Goal: Check status: Check status

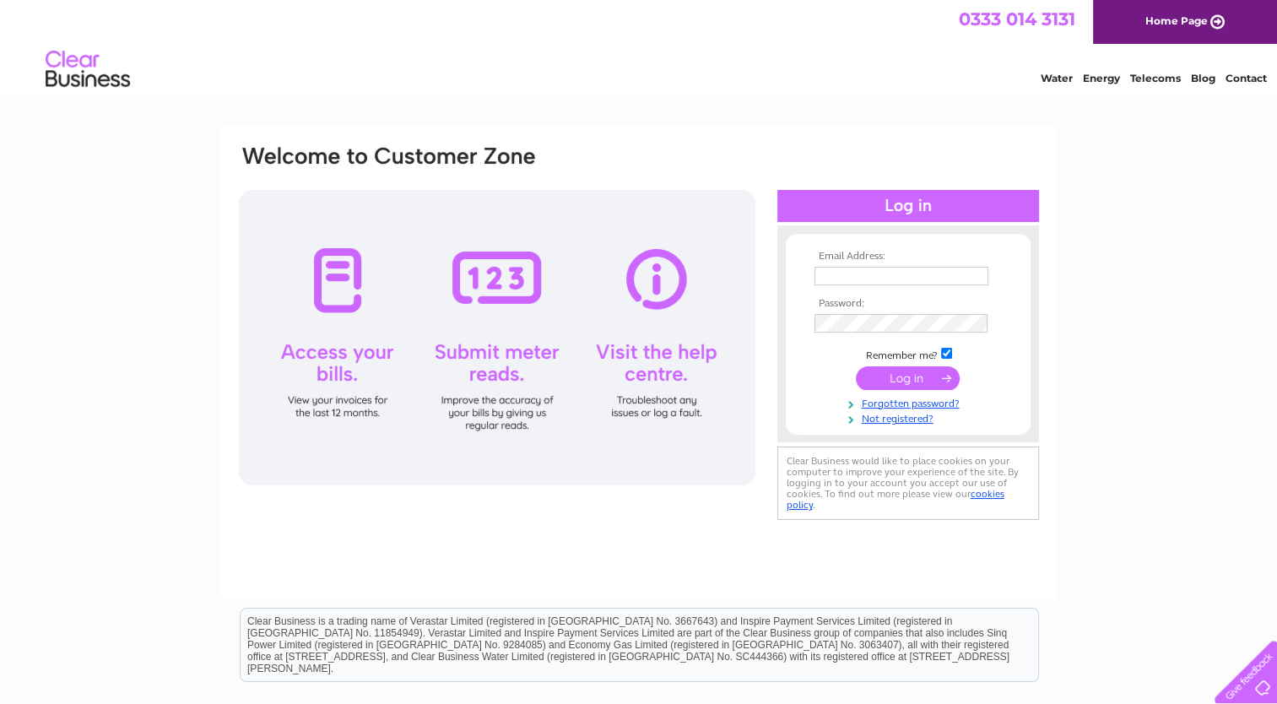
type input "[EMAIL_ADDRESS][DOMAIN_NAME]"
click at [900, 376] on input "submit" at bounding box center [908, 378] width 104 height 24
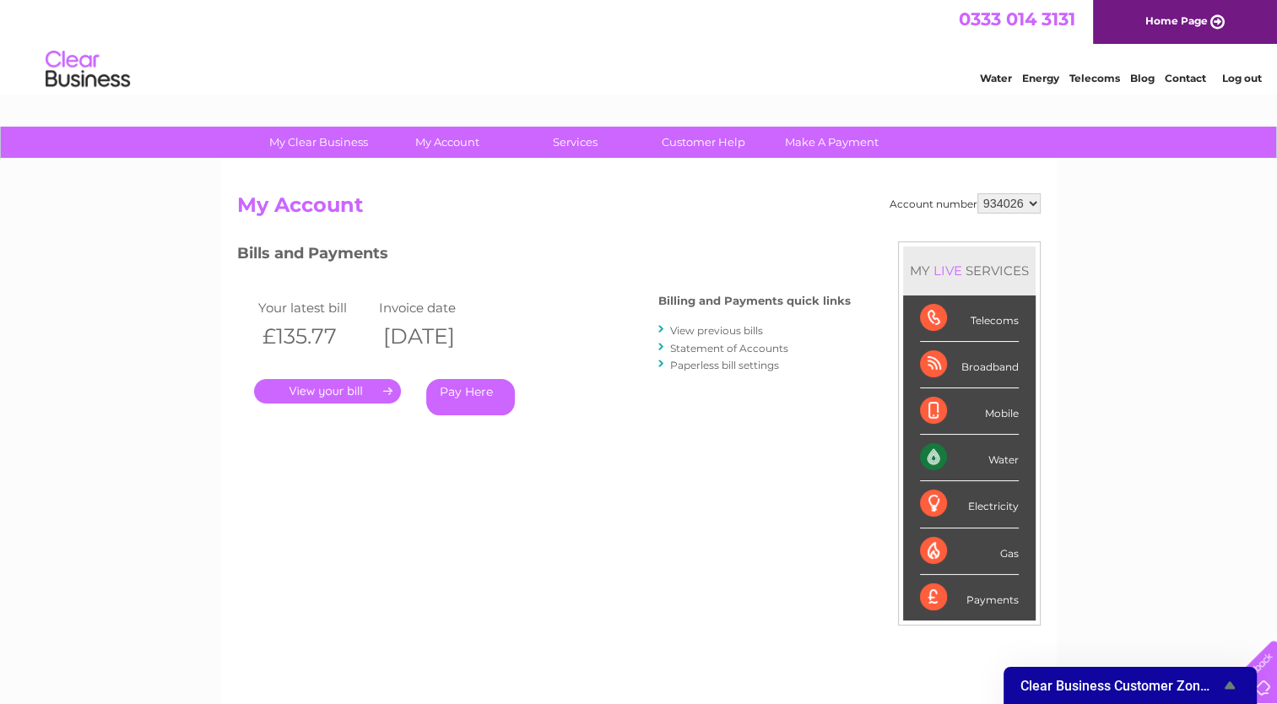
click at [469, 347] on th "04/08/2025" at bounding box center [436, 336] width 122 height 35
drag, startPoint x: 457, startPoint y: 344, endPoint x: 480, endPoint y: 341, distance: 23.8
click at [480, 341] on th "04/08/2025" at bounding box center [436, 336] width 122 height 35
click at [486, 337] on th "04/08/2025" at bounding box center [436, 336] width 122 height 35
drag, startPoint x: 456, startPoint y: 335, endPoint x: 502, endPoint y: 335, distance: 45.6
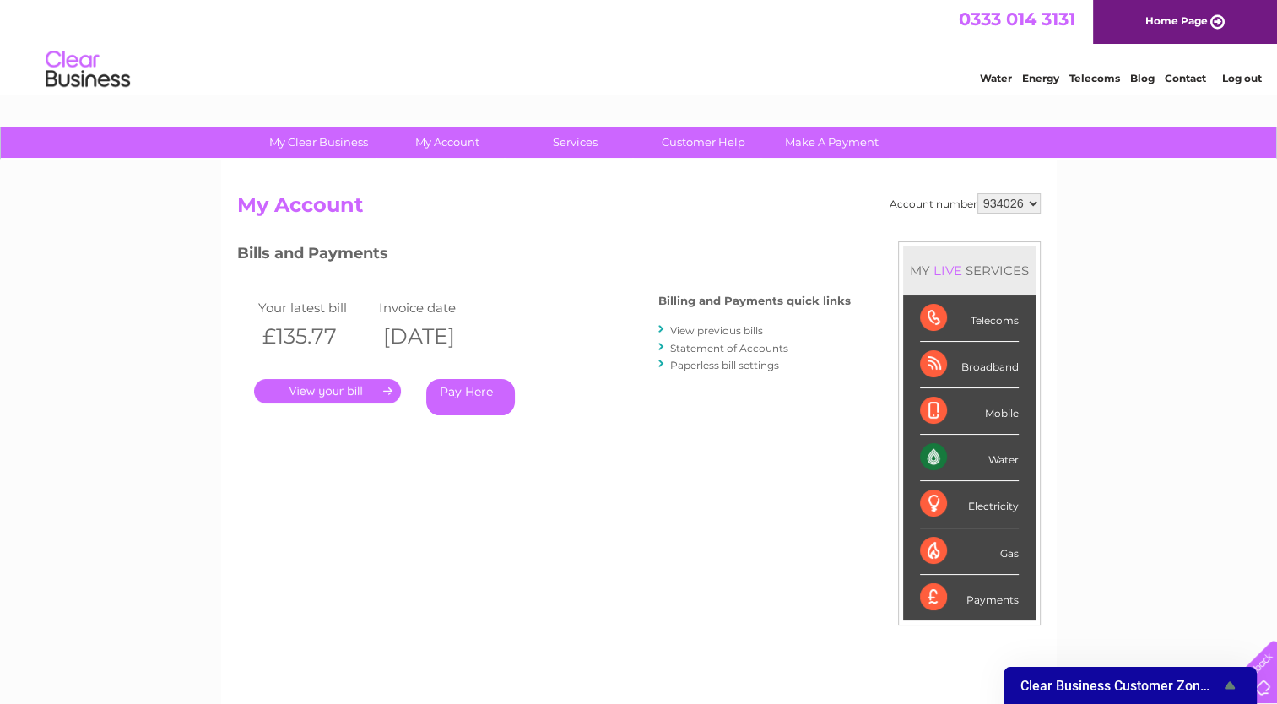
click at [496, 335] on th "04/08/2025" at bounding box center [436, 336] width 122 height 35
click at [496, 334] on th "04/08/2025" at bounding box center [436, 336] width 122 height 35
drag, startPoint x: 519, startPoint y: 334, endPoint x: 466, endPoint y: 344, distance: 54.1
click at [466, 344] on th "04/08/2025" at bounding box center [436, 336] width 122 height 35
